Goal: Contribute content: Contribute content

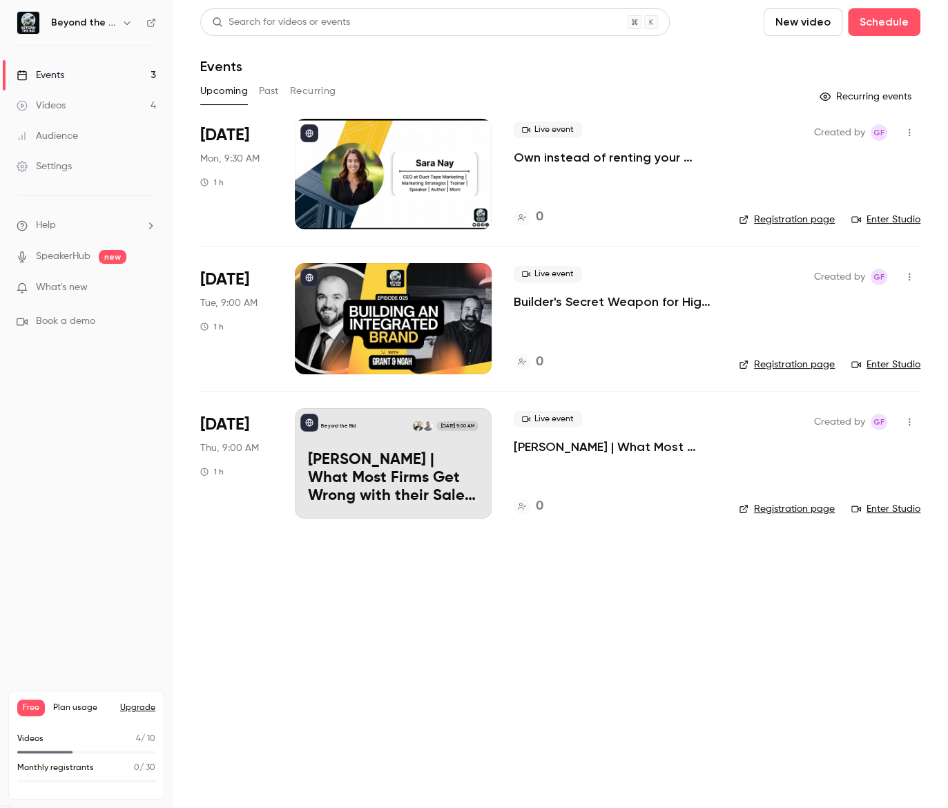
click at [489, 72] on div "Events" at bounding box center [560, 66] width 720 height 17
click at [76, 108] on link "Videos 4" at bounding box center [86, 105] width 173 height 30
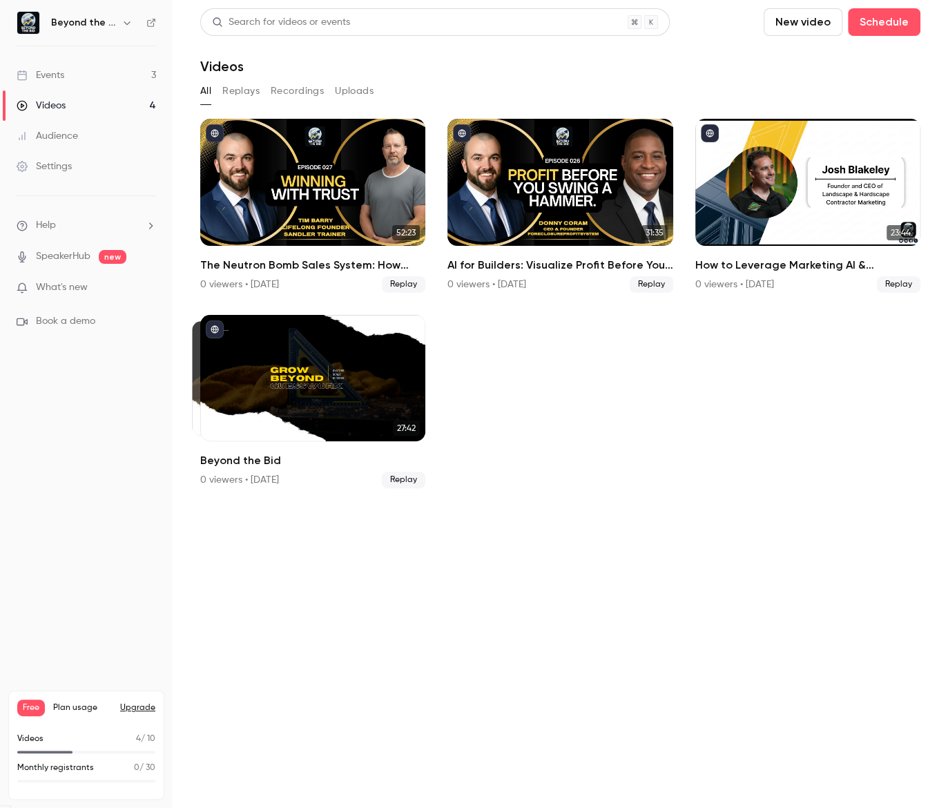
click at [823, 26] on button "New video" at bounding box center [802, 22] width 79 height 28
click at [819, 62] on div "Record" at bounding box center [853, 60] width 105 height 14
drag, startPoint x: 819, startPoint y: 62, endPoint x: 809, endPoint y: 60, distance: 10.6
click at [810, 59] on div "Record" at bounding box center [853, 60] width 105 height 14
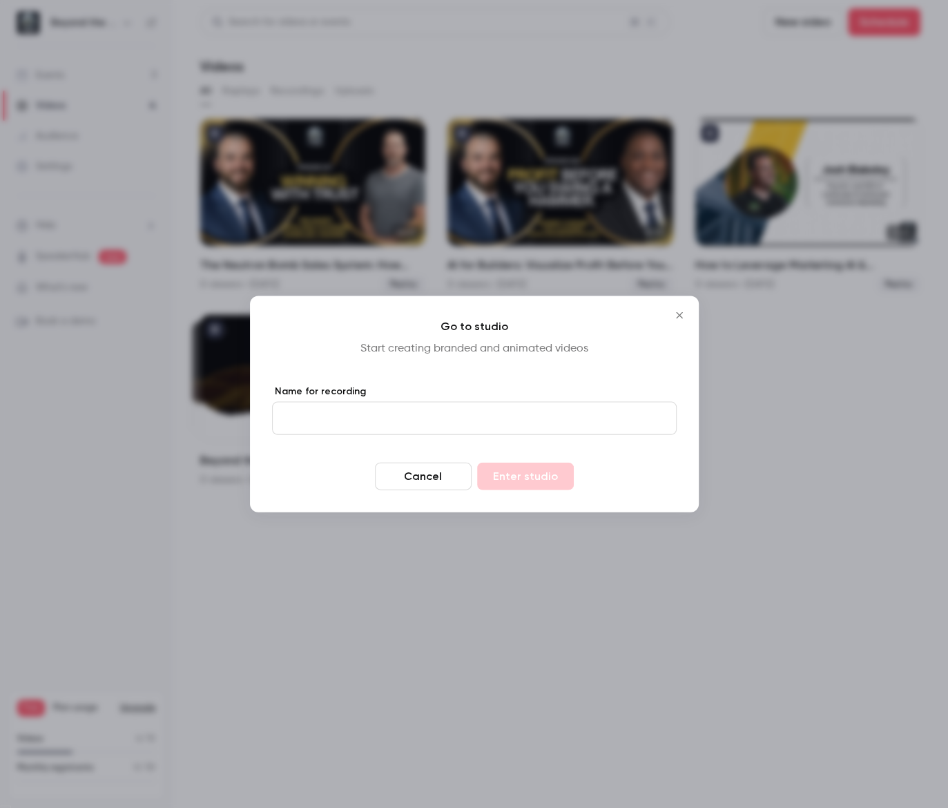
click at [419, 409] on input "Name for recording" at bounding box center [474, 418] width 404 height 33
type input "**********"
click at [514, 485] on button "Enter studio" at bounding box center [525, 476] width 97 height 28
